Goal: Check status

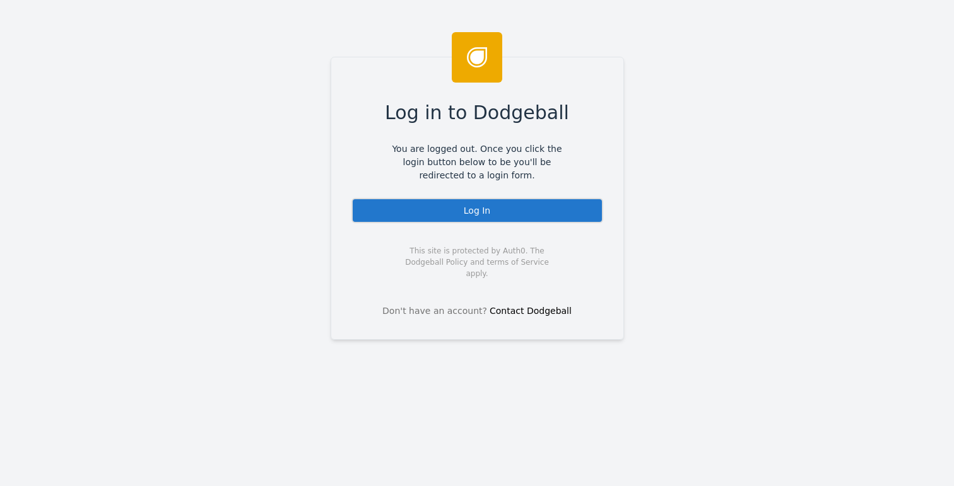
click at [438, 213] on div "Log In" at bounding box center [477, 210] width 252 height 25
